Goal: Communication & Community: Share content

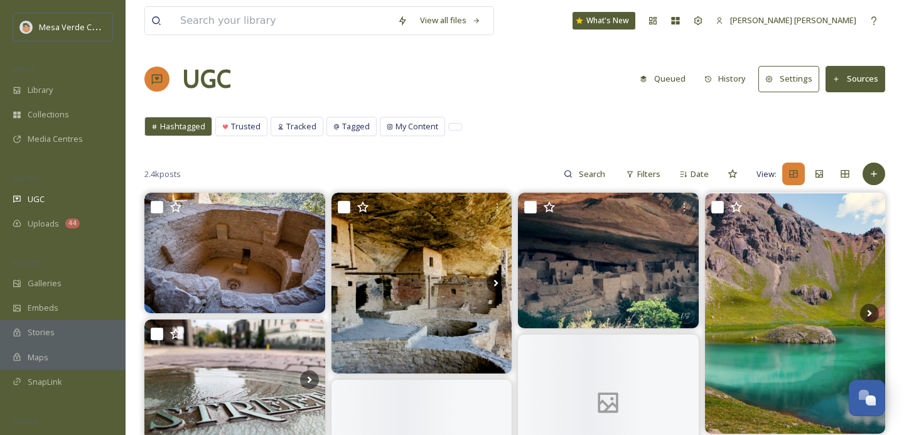
click at [678, 78] on button "Queued" at bounding box center [662, 79] width 58 height 24
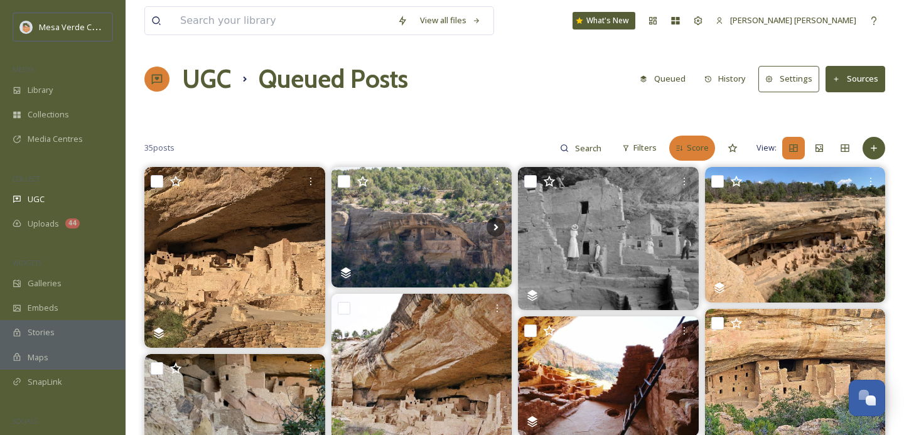
click at [689, 149] on span "Score" at bounding box center [698, 148] width 22 height 12
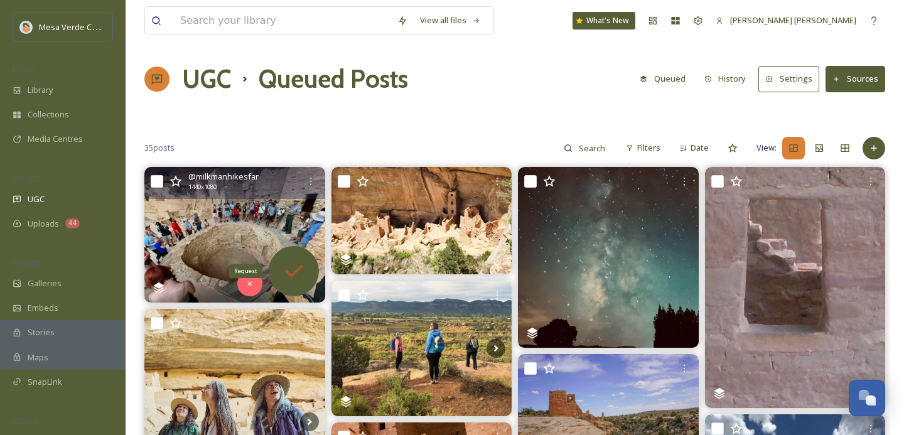
click at [294, 262] on icon at bounding box center [293, 271] width 25 height 25
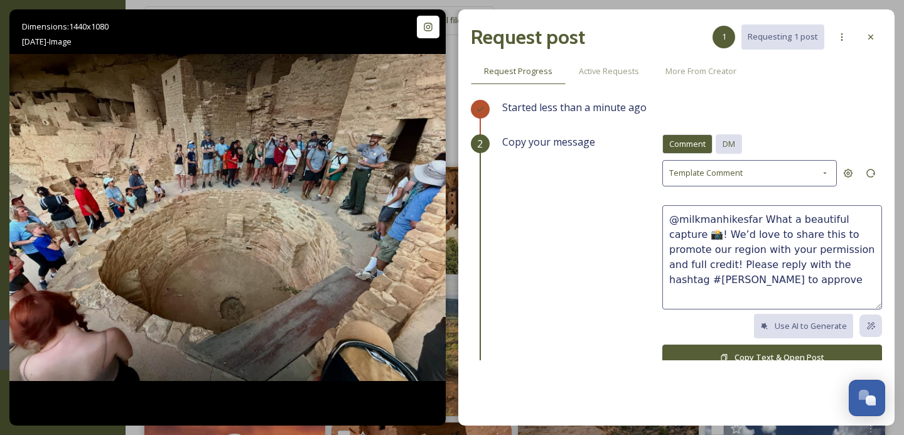
click at [736, 142] on div "DM" at bounding box center [728, 143] width 26 height 19
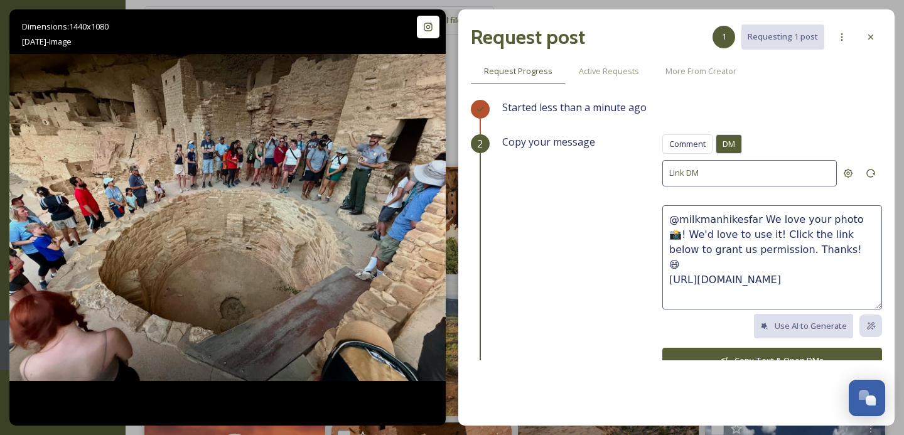
drag, startPoint x: 841, startPoint y: 219, endPoint x: 757, endPoint y: 221, distance: 84.1
click at [757, 221] on textarea "@milkmanhikesfar We love your photo 📸! We'd love to use it! Click the link belo…" at bounding box center [772, 257] width 220 height 104
type textarea "@milkmanhikesfar This is a super cool photo 📸! We'd love to use it! Click the l…"
